Goal: Register for event/course

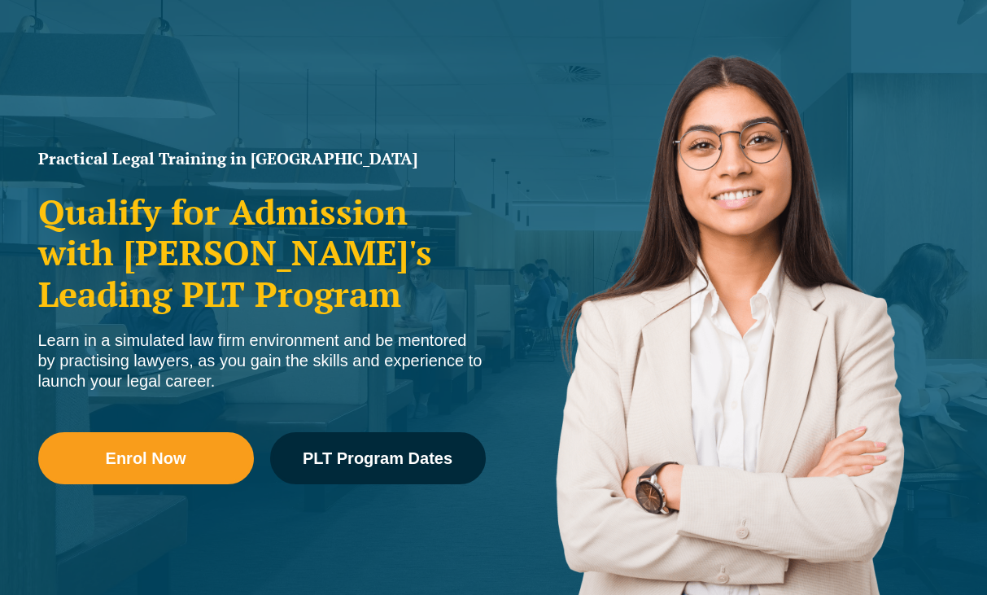
scroll to position [153, 0]
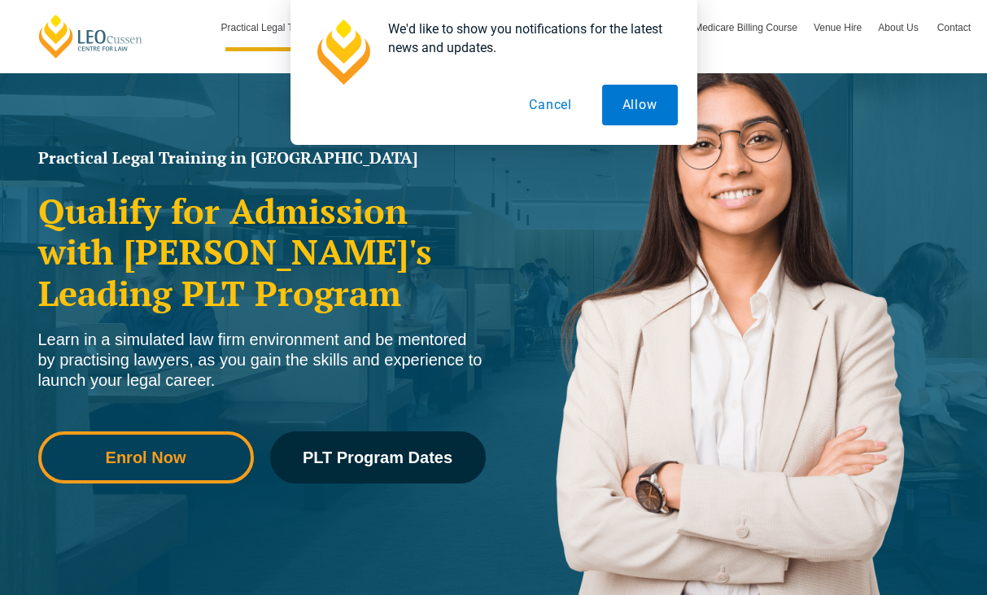
click at [178, 456] on span "Enrol Now" at bounding box center [146, 457] width 81 height 16
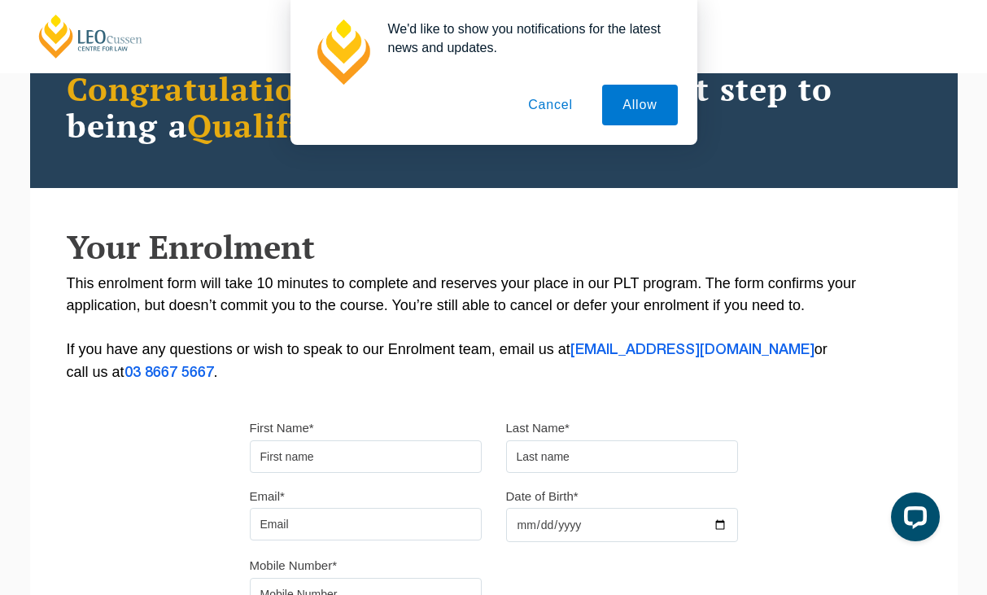
click at [569, 103] on button "Cancel" at bounding box center [550, 105] width 85 height 41
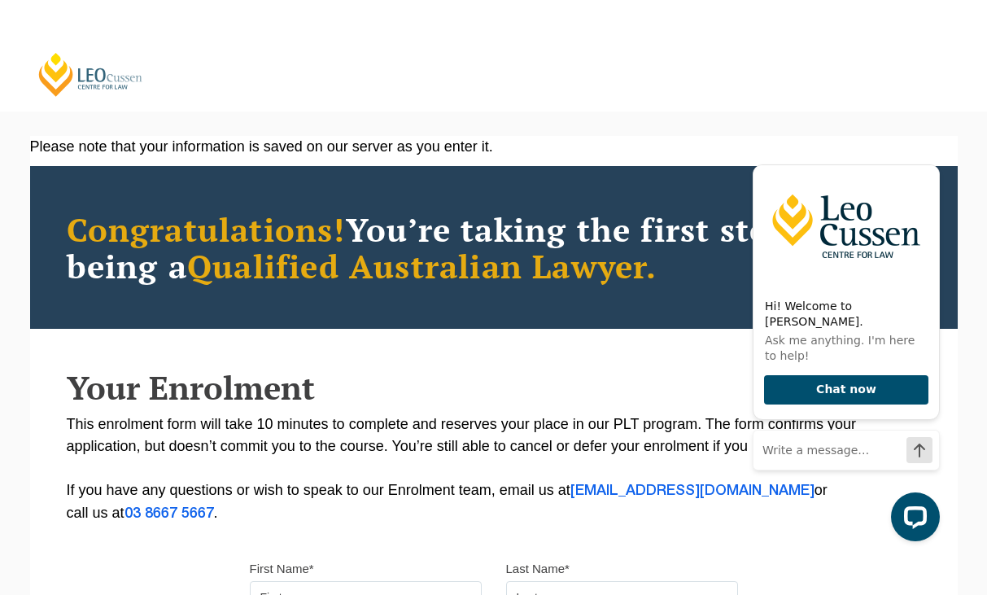
click at [83, 72] on link "[PERSON_NAME] Centre for Law" at bounding box center [91, 74] width 108 height 46
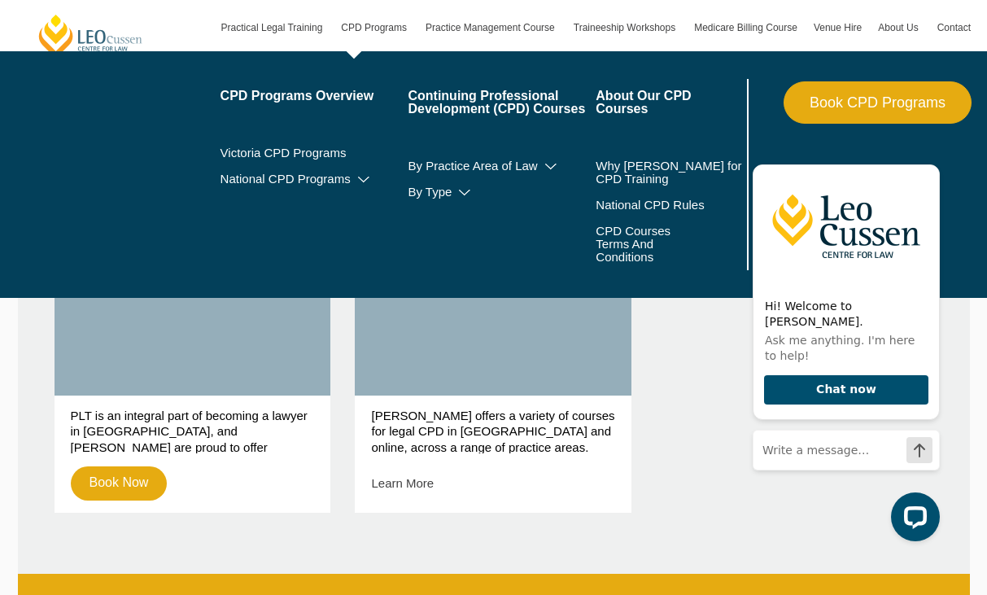
scroll to position [829, 0]
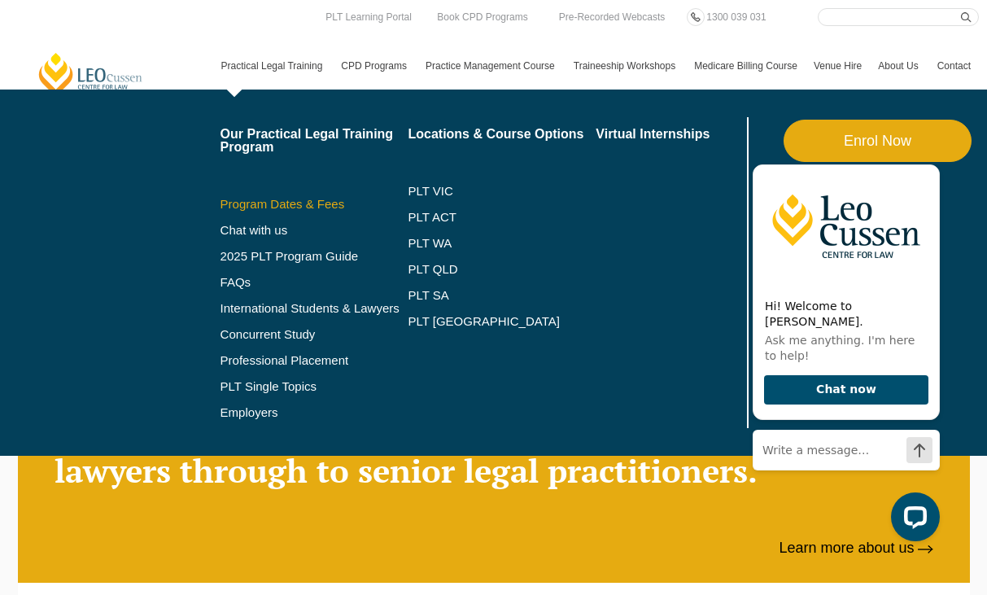
click at [273, 198] on link "Program Dates & Fees" at bounding box center [315, 204] width 188 height 13
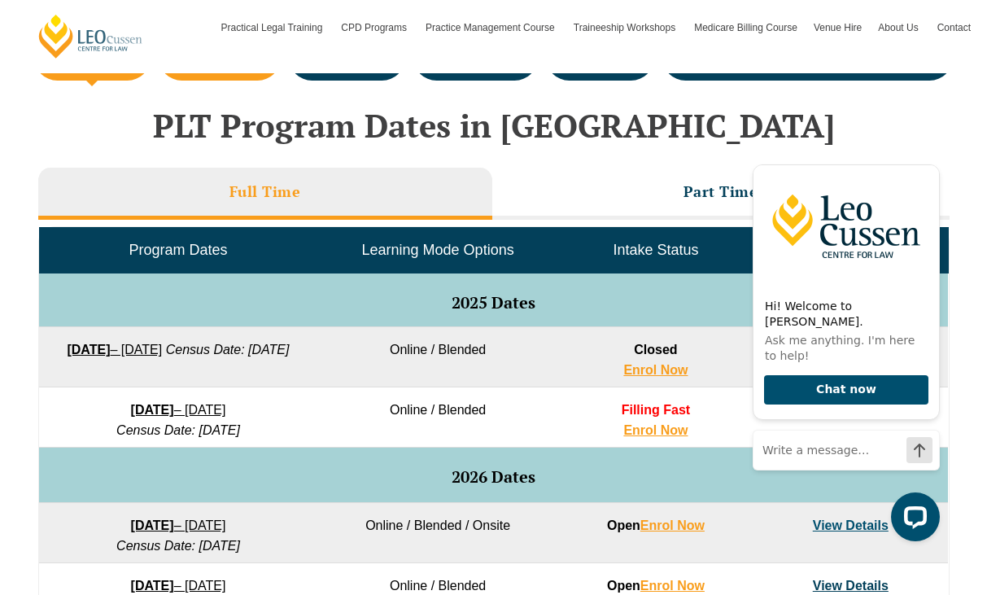
scroll to position [656, 0]
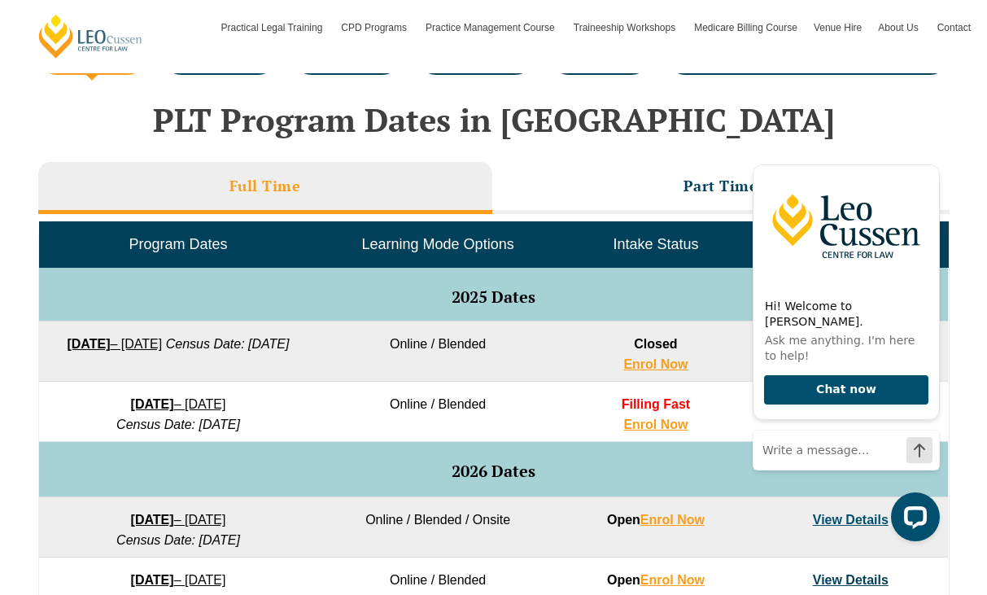
click at [766, 87] on div "PLT Program Dates in Victoria Full Time Part Time Program Dates Learning Mode O…" at bounding box center [494, 536] width 928 height 903
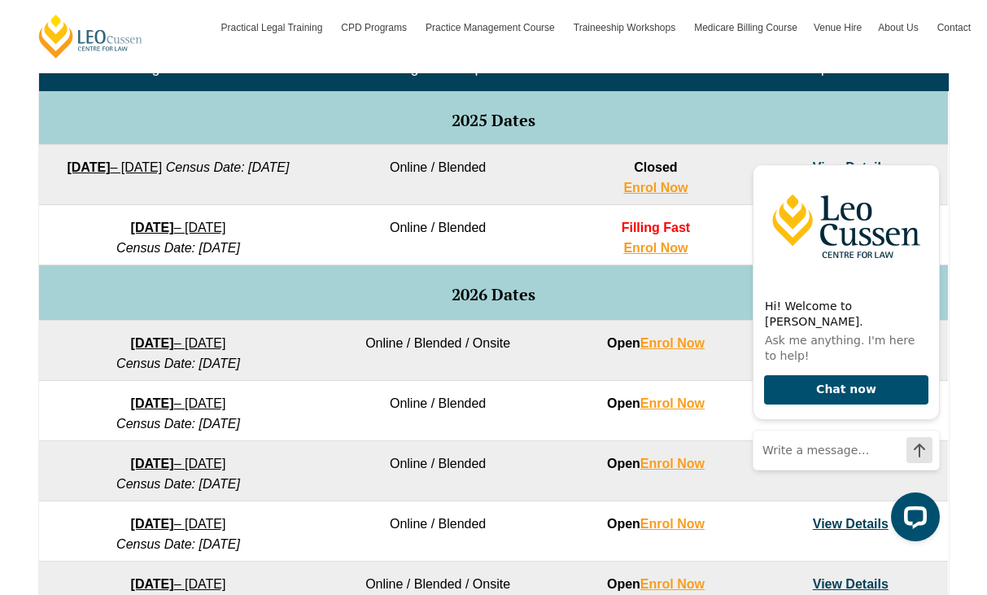
scroll to position [907, 0]
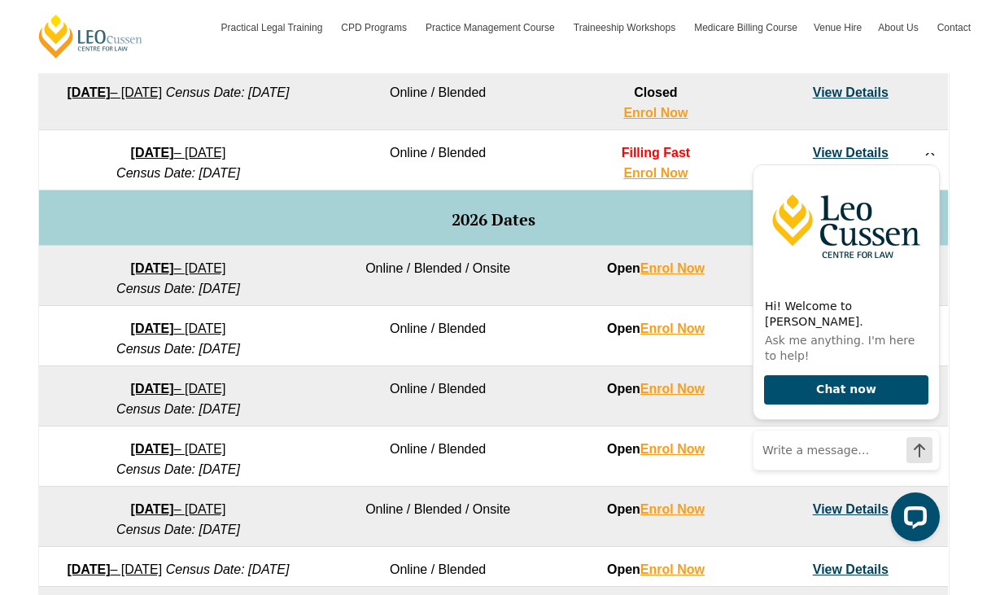
click at [928, 161] on icon "Hide greeting" at bounding box center [930, 152] width 20 height 20
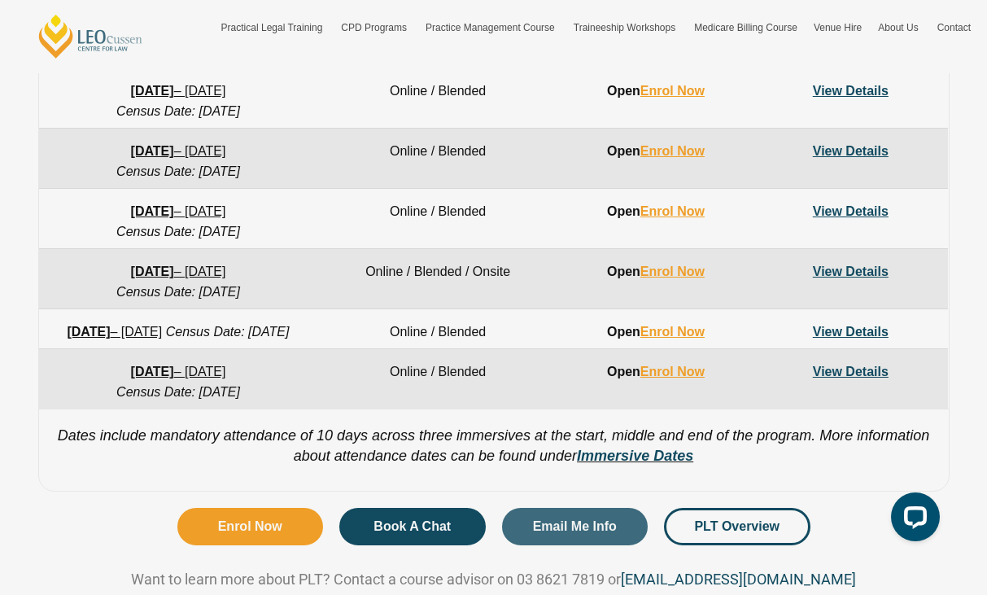
scroll to position [1110, 0]
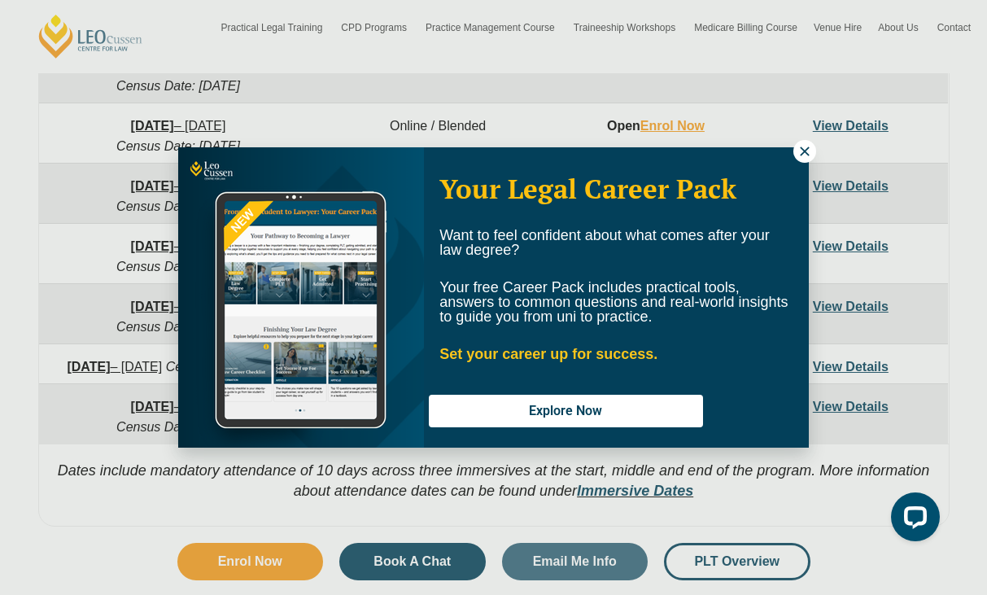
click at [808, 142] on button at bounding box center [804, 151] width 23 height 23
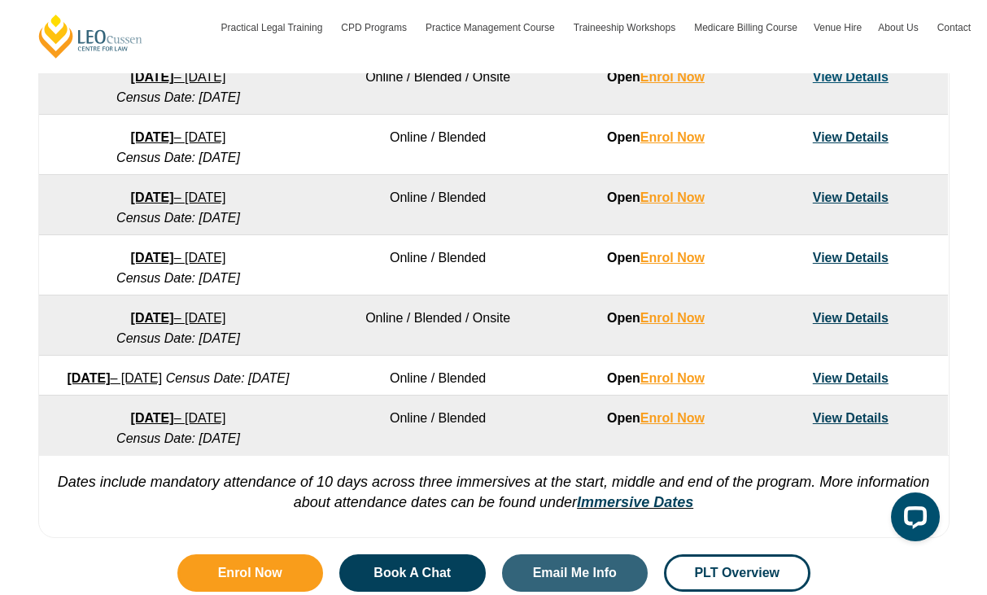
scroll to position [1098, 0]
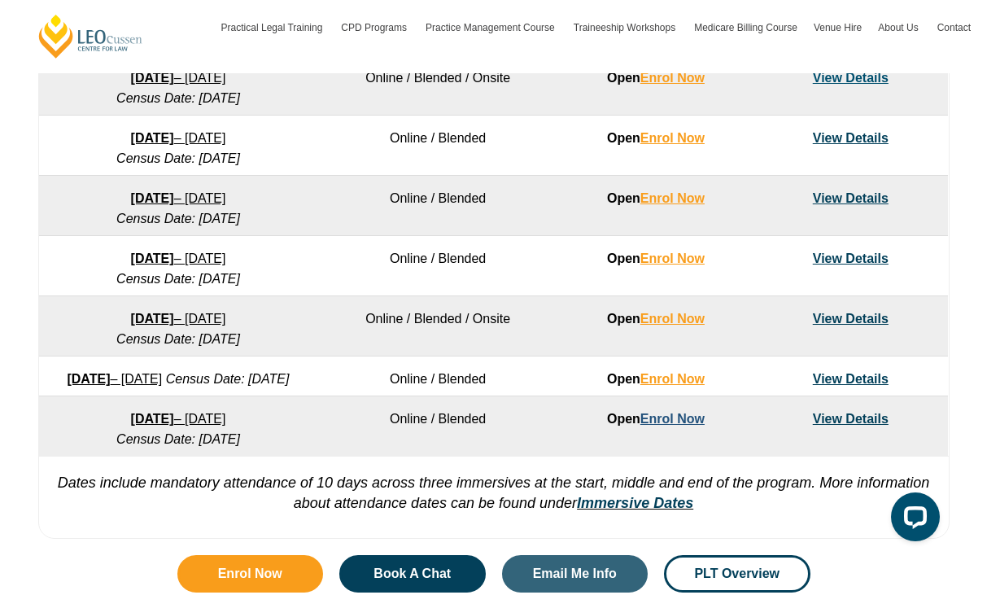
click at [675, 426] on link "Enrol Now" at bounding box center [672, 419] width 64 height 14
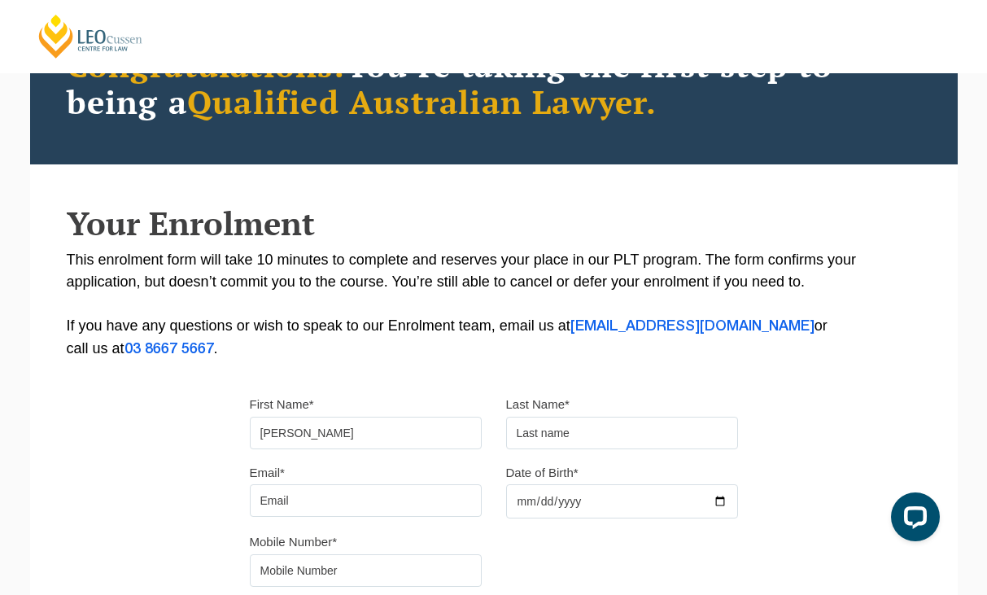
type input "[PERSON_NAME]"
type input "ramo"
type input "[EMAIL_ADDRESS][DOMAIN_NAME]"
type input "[DATE]"
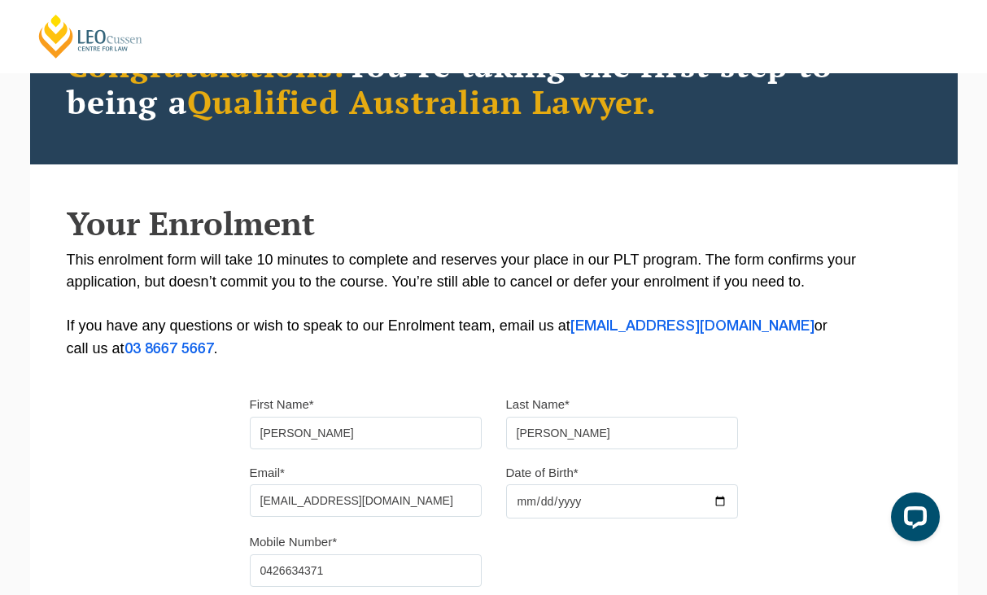
type input "0426634371"
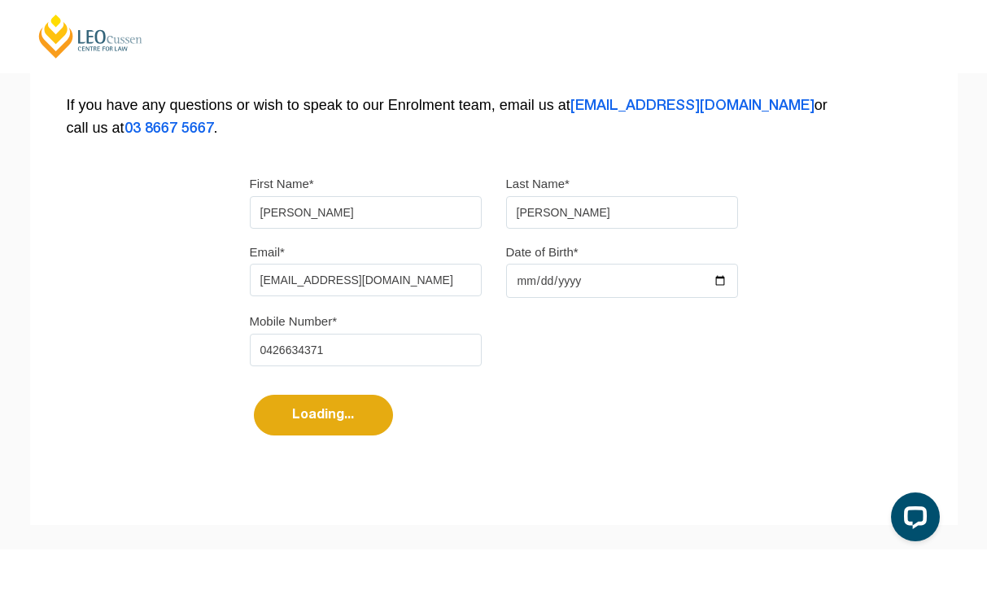
scroll to position [402, 0]
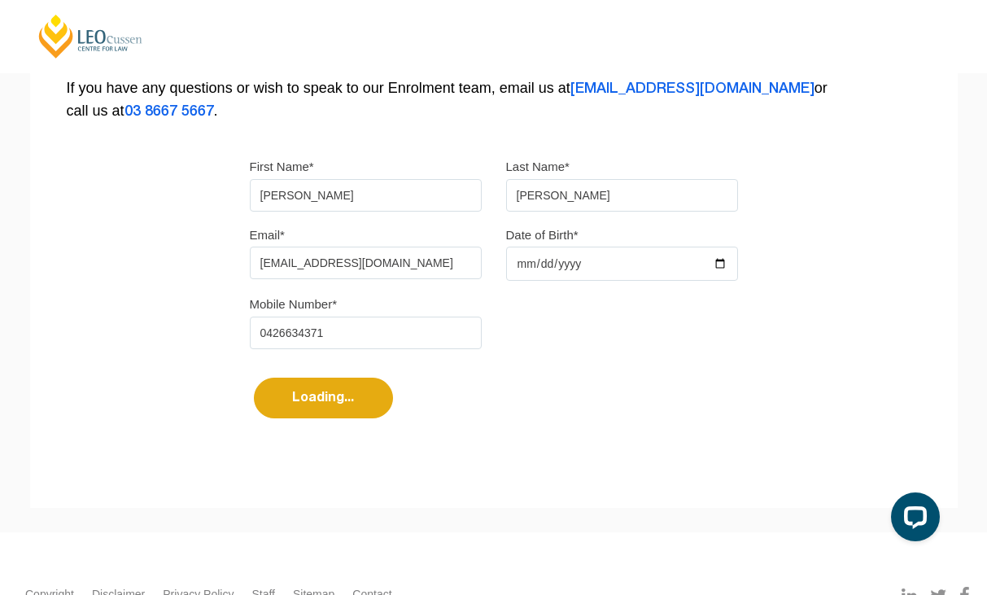
select select
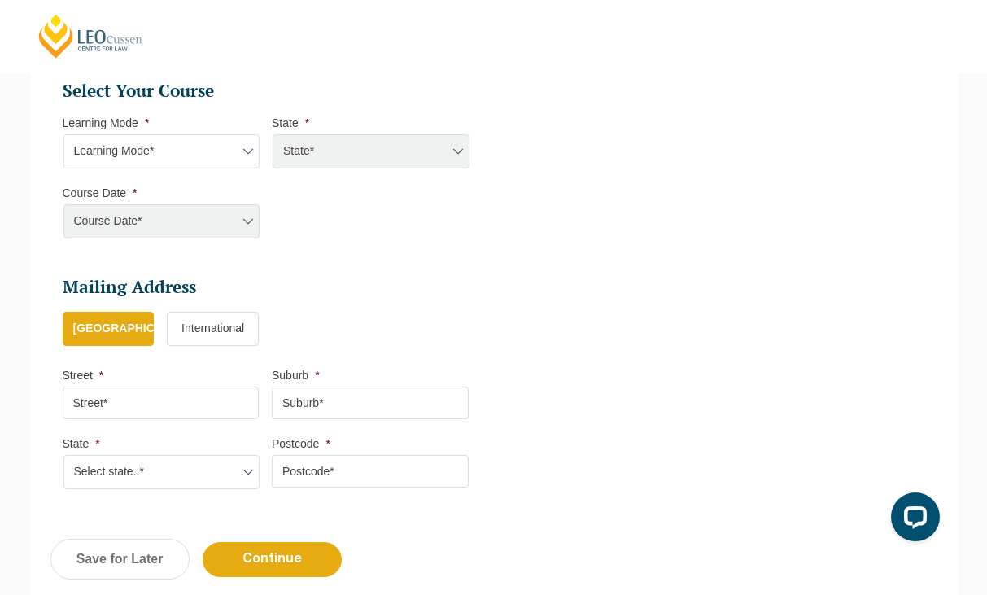
scroll to position [740, 0]
select select "Blended Full Time Learning"
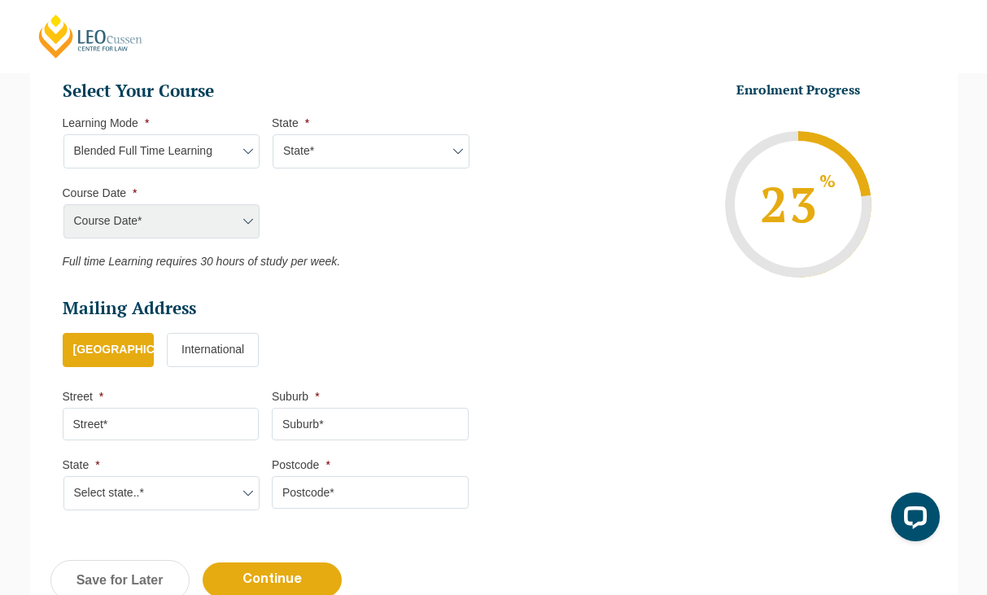
select select "VIC"
select select "[DATE] ([DATE] to [DATE])"
type input "Intake [DATE] FT"
type input "Practical Legal Training ([GEOGRAPHIC_DATA])"
select select "VIC PLT (DEC) 2026 Full Time Blended"
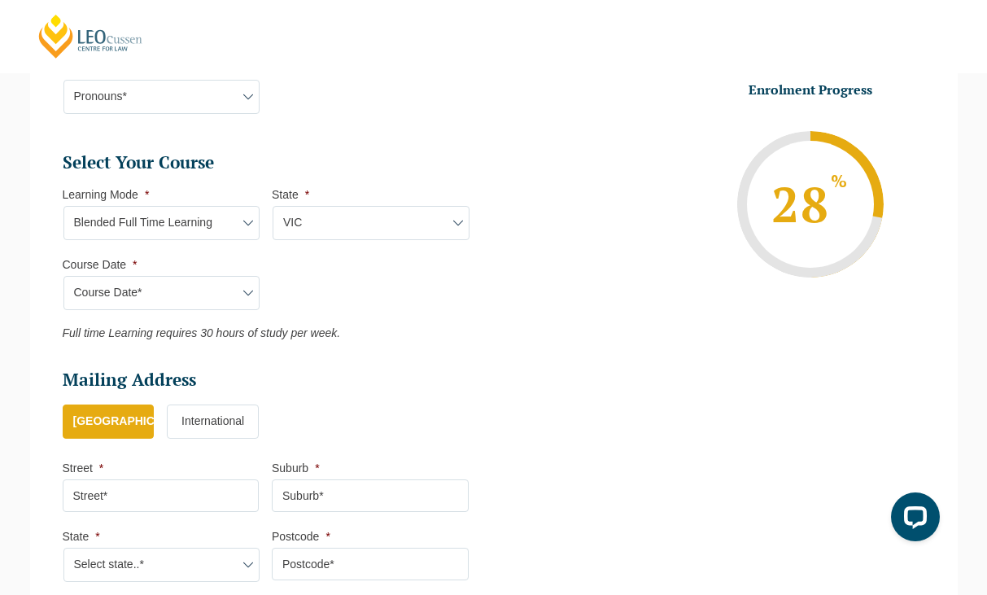
scroll to position [50, 0]
